Goal: Find contact information: Find contact information

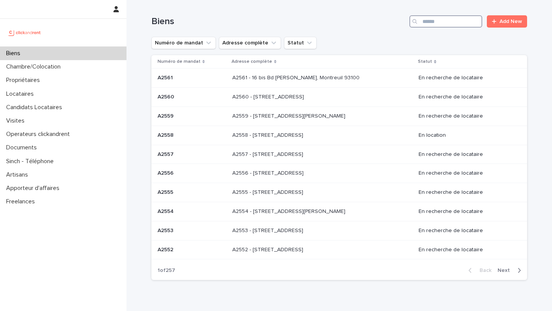
click at [451, 23] on input "Search" at bounding box center [446, 21] width 73 height 12
type input "*****"
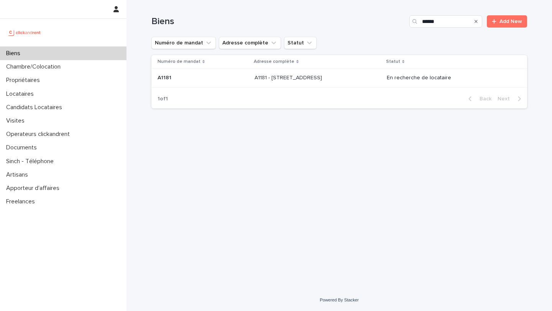
click at [331, 83] on div "A1181 - [STREET_ADDRESS][GEOGRAPHIC_DATA][STREET_ADDRESS]" at bounding box center [318, 78] width 126 height 13
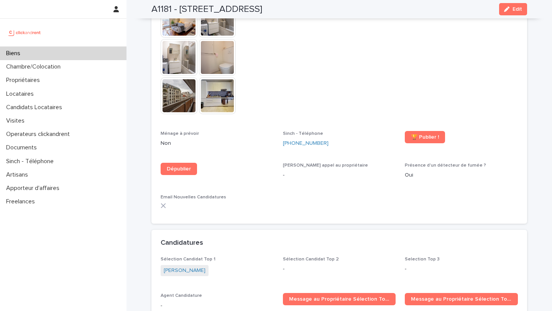
scroll to position [2107, 0]
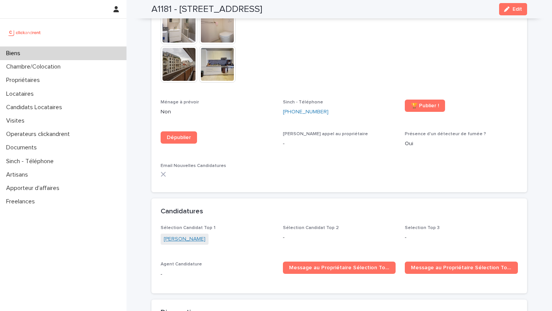
click at [191, 236] on link "[PERSON_NAME]" at bounding box center [185, 240] width 42 height 8
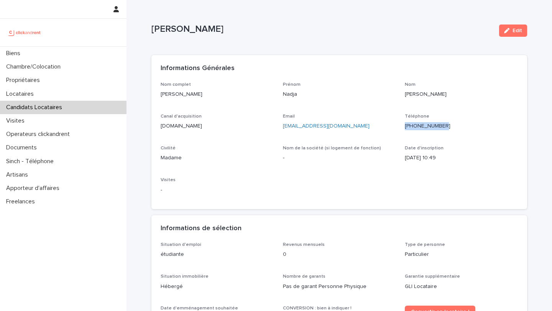
drag, startPoint x: 462, startPoint y: 126, endPoint x: 408, endPoint y: 126, distance: 54.5
click at [408, 126] on p "[PHONE_NUMBER]" at bounding box center [461, 126] width 113 height 8
copy ringoverc2c-84e06f14122c "[PHONE_NUMBER]"
